Goal: Ask a question

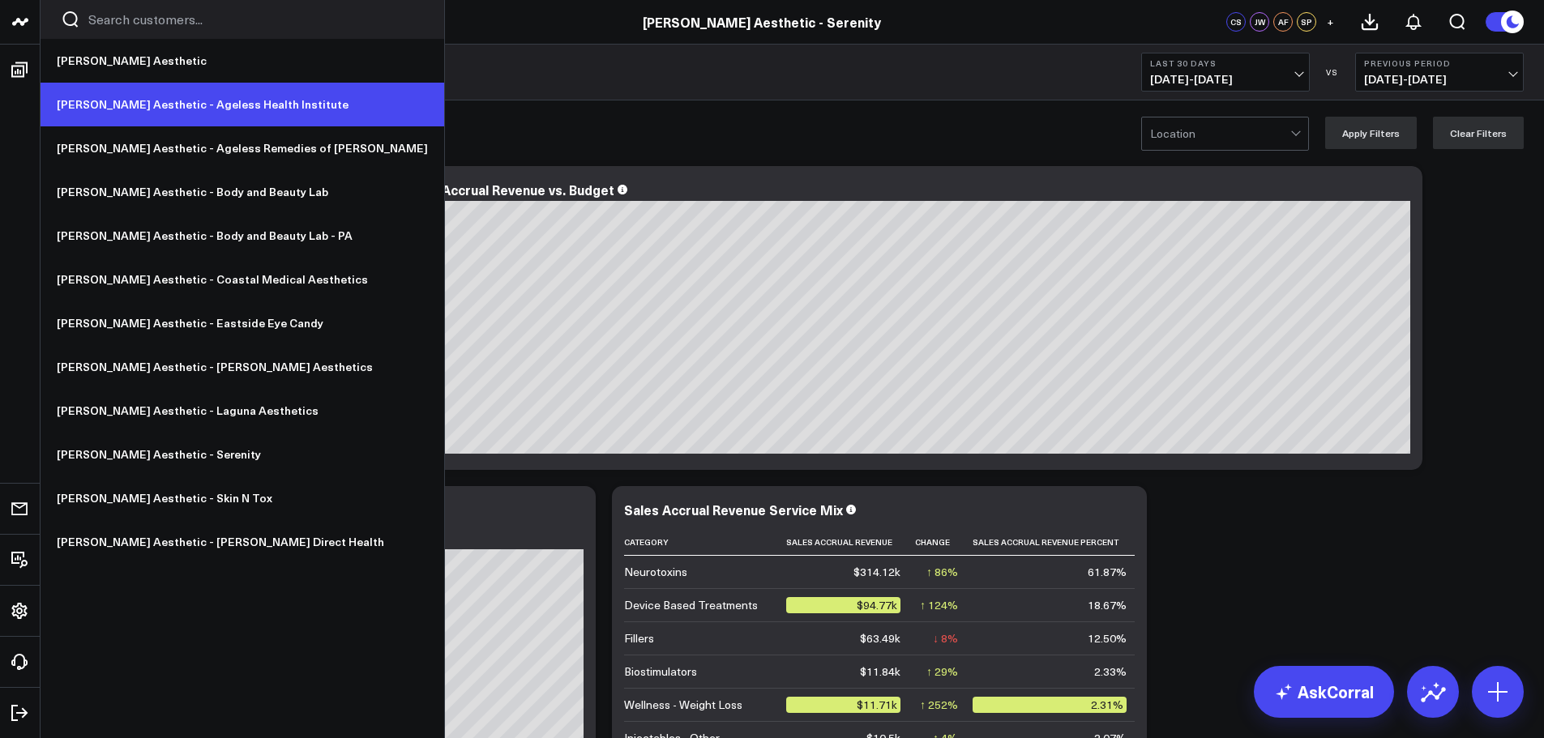
click at [216, 113] on link "[PERSON_NAME] Aesthetic - Ageless Health Institute" at bounding box center [243, 105] width 404 height 44
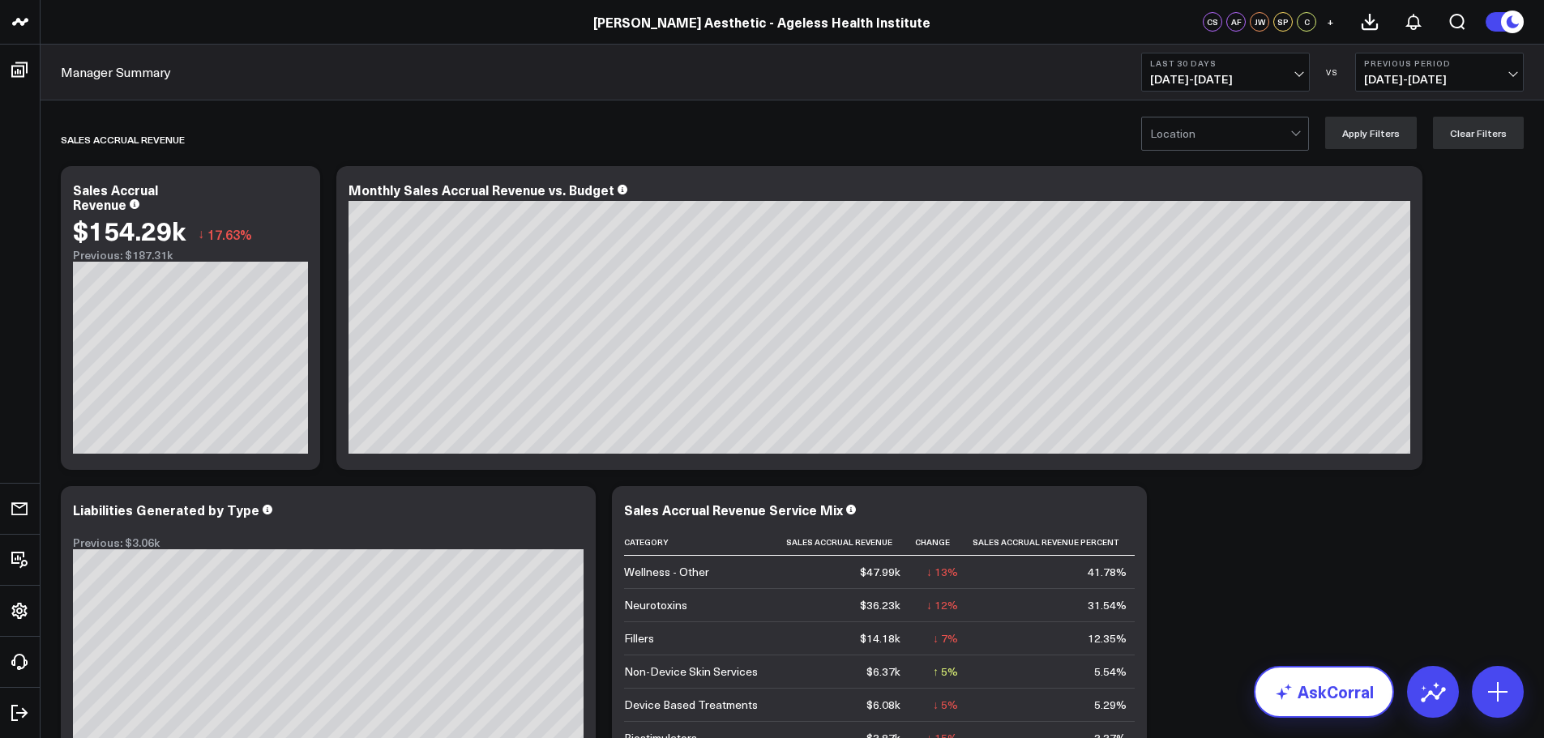
click at [1357, 696] on link "AskCorral" at bounding box center [1324, 692] width 140 height 52
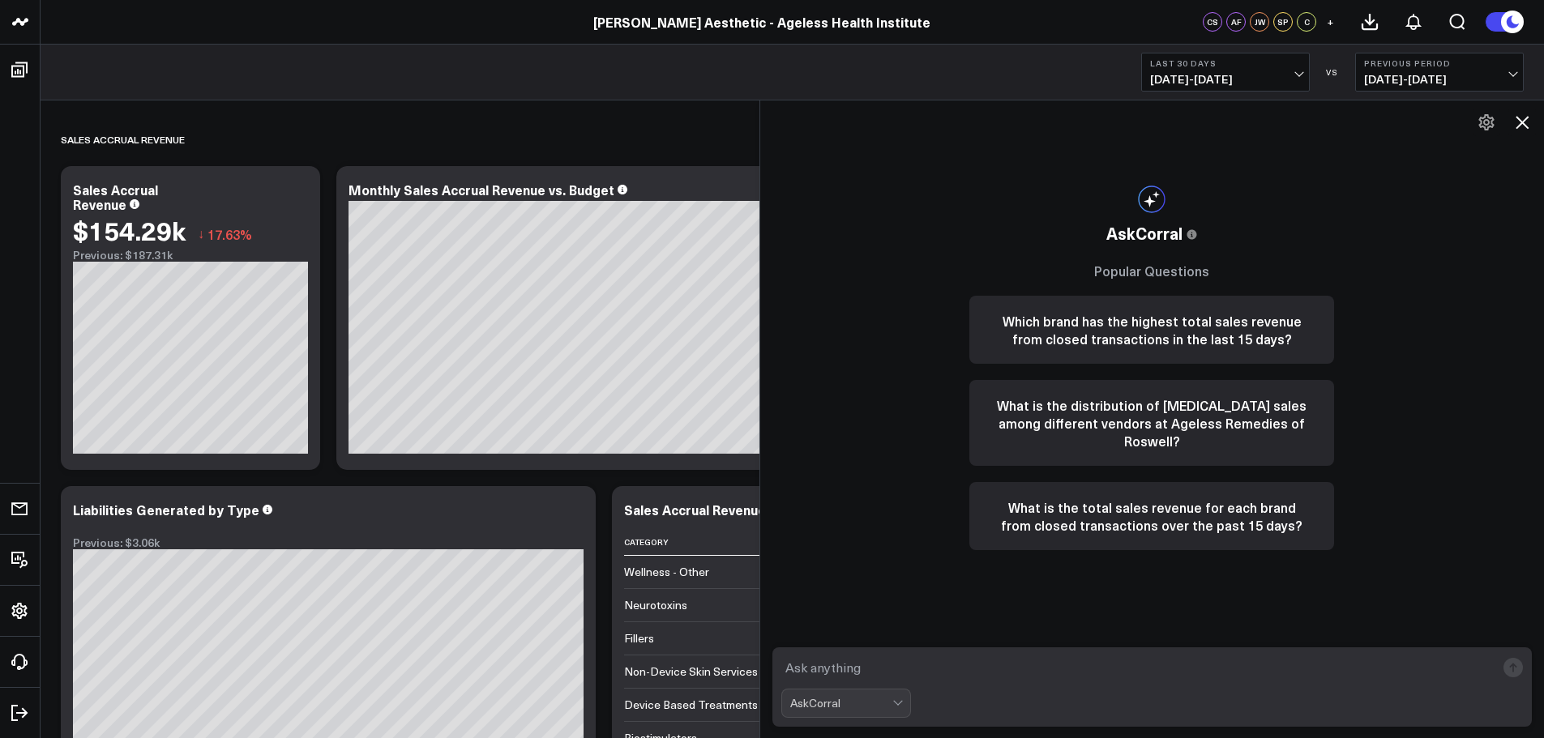
click at [1133, 670] on textarea at bounding box center [1138, 667] width 715 height 29
type textarea "[DATE] accrual sales"
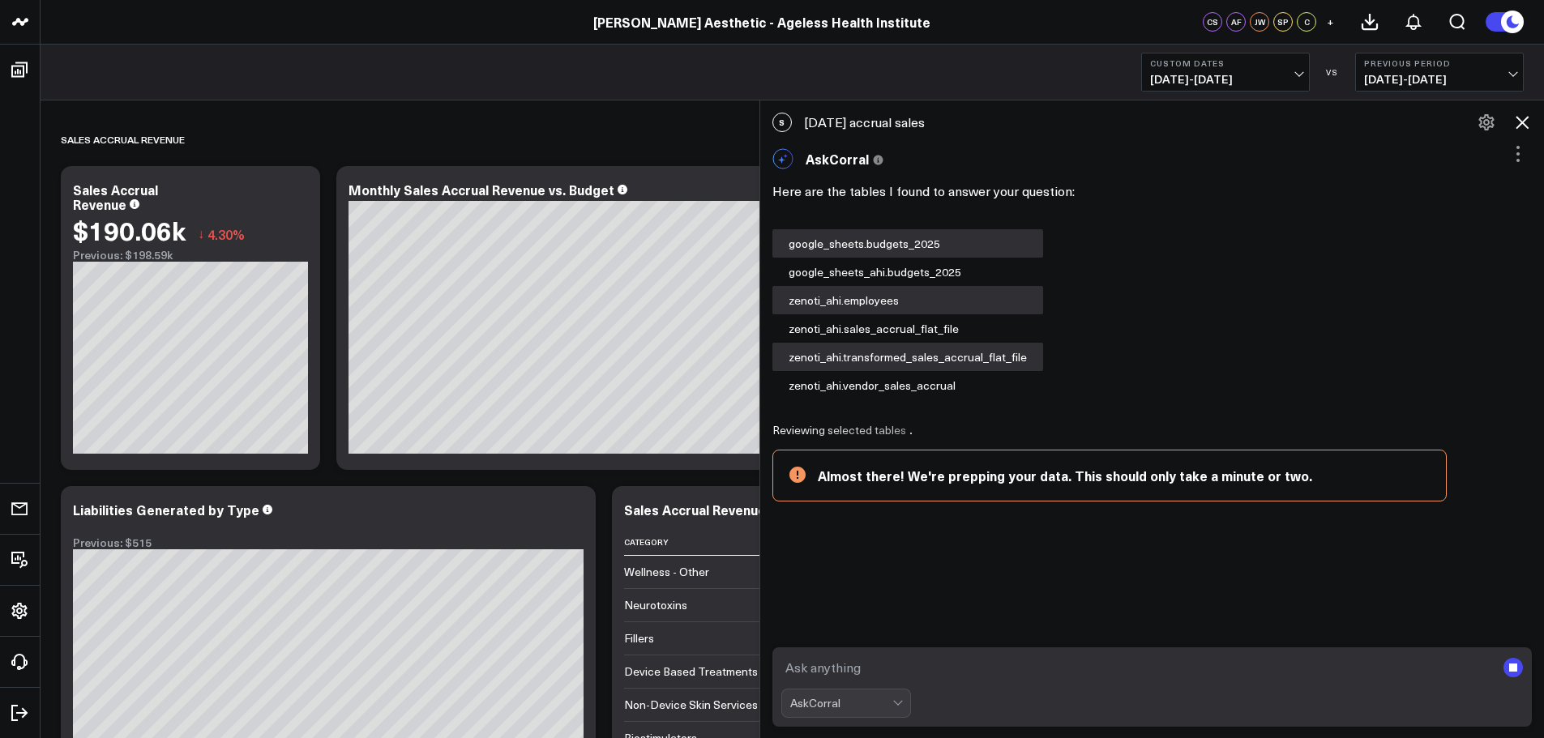
scroll to position [87, 0]
